Goal: Task Accomplishment & Management: Use online tool/utility

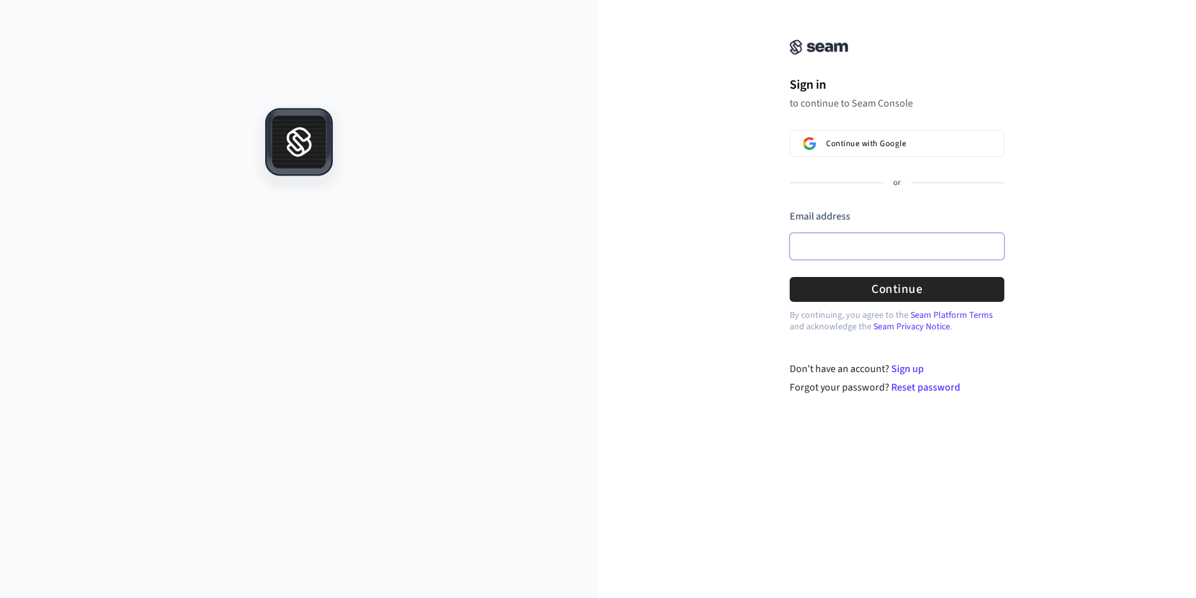
click at [891, 248] on input "Email address" at bounding box center [896, 246] width 215 height 27
click at [869, 184] on div "or" at bounding box center [896, 183] width 215 height 11
click at [849, 139] on span "Continue with Google" at bounding box center [866, 144] width 80 height 10
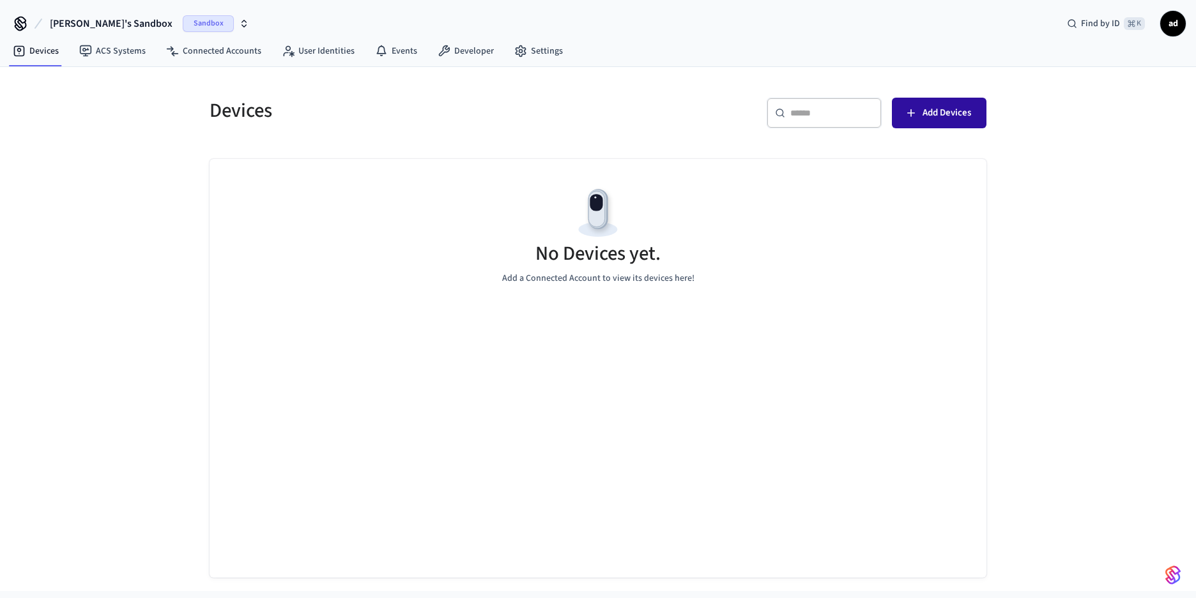
click at [943, 115] on span "Add Devices" at bounding box center [946, 113] width 49 height 17
